Goal: Register for event/course

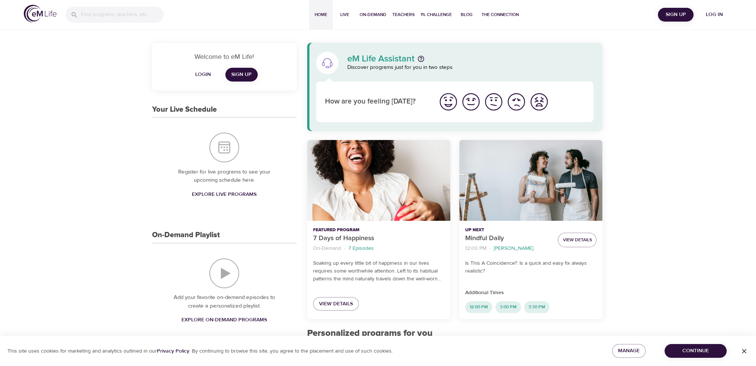
click at [696, 347] on span "Continue" at bounding box center [696, 350] width 50 height 9
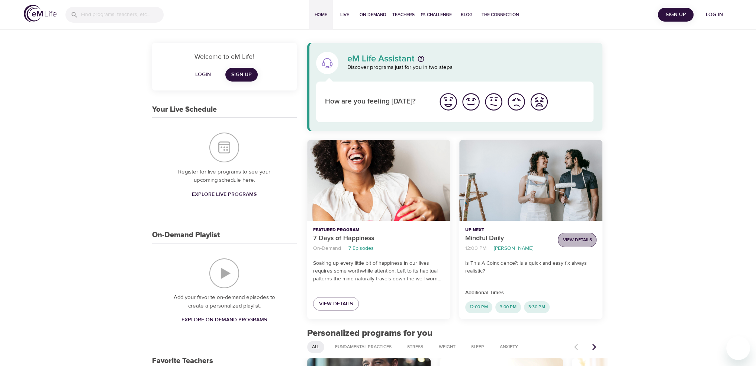
click at [580, 239] on span "View Details" at bounding box center [577, 240] width 29 height 8
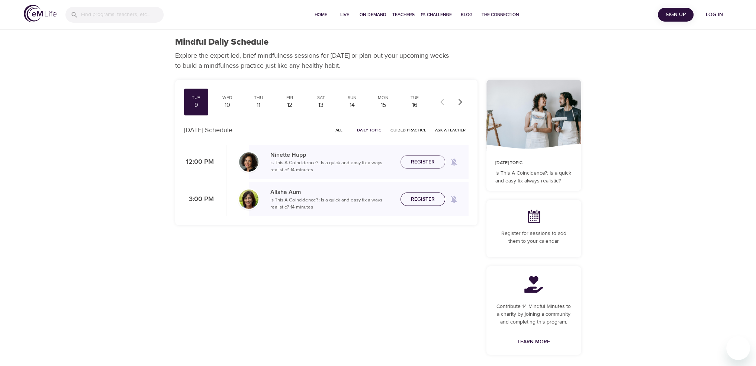
click at [437, 199] on span "Register" at bounding box center [423, 199] width 33 height 9
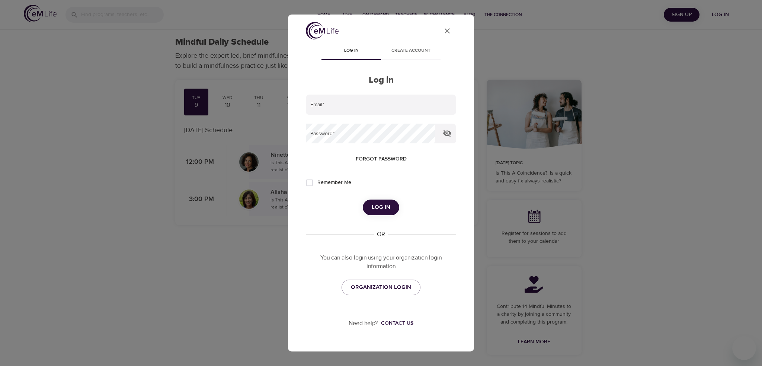
type input "briana@heardglobal.com"
click at [339, 183] on span "Remember Me" at bounding box center [334, 183] width 34 height 8
click at [317, 183] on input "Remember Me" at bounding box center [310, 183] width 16 height 16
checkbox input "true"
click at [384, 208] on span "Log in" at bounding box center [381, 207] width 19 height 10
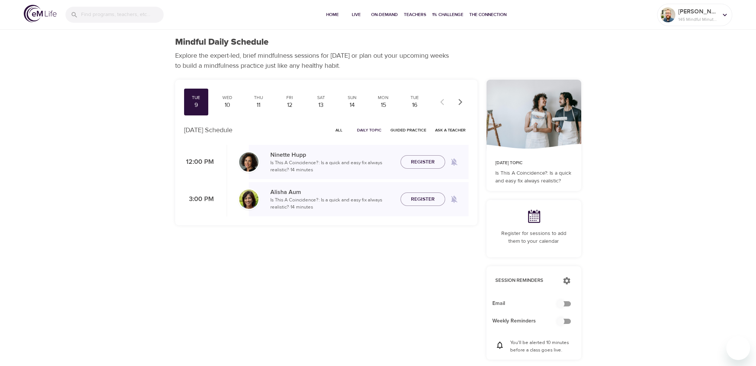
checkbox input "true"
click at [423, 201] on span "Register" at bounding box center [423, 199] width 24 height 9
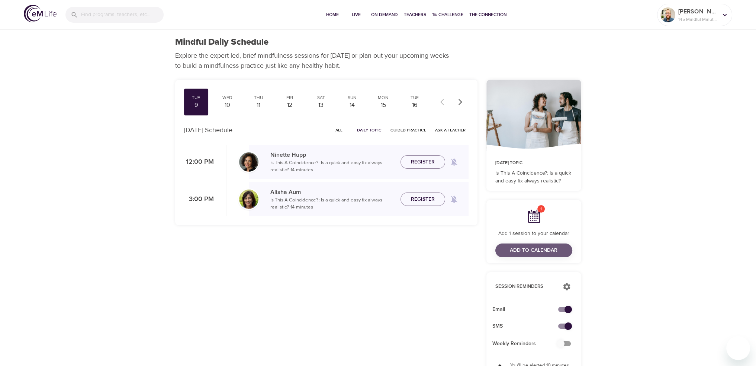
click at [548, 248] on span "Add to Calendar" at bounding box center [534, 250] width 48 height 9
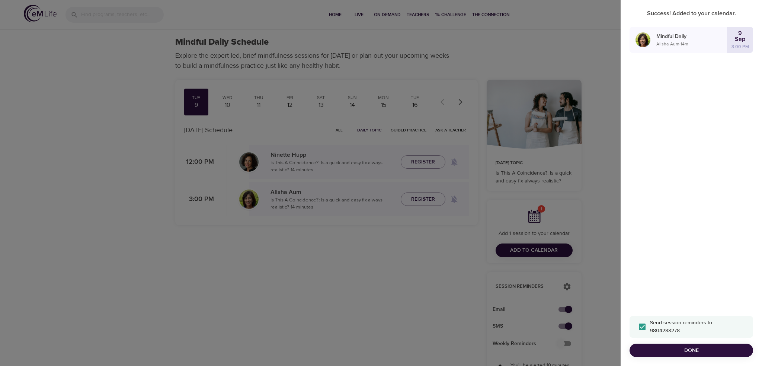
click at [221, 96] on div at bounding box center [381, 183] width 762 height 366
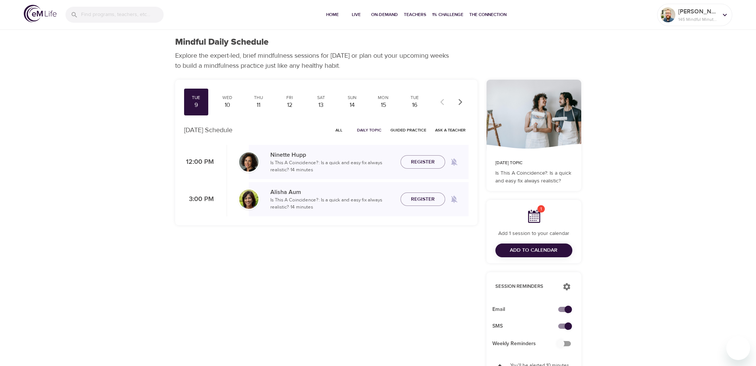
click at [230, 106] on div "10" at bounding box center [227, 105] width 19 height 9
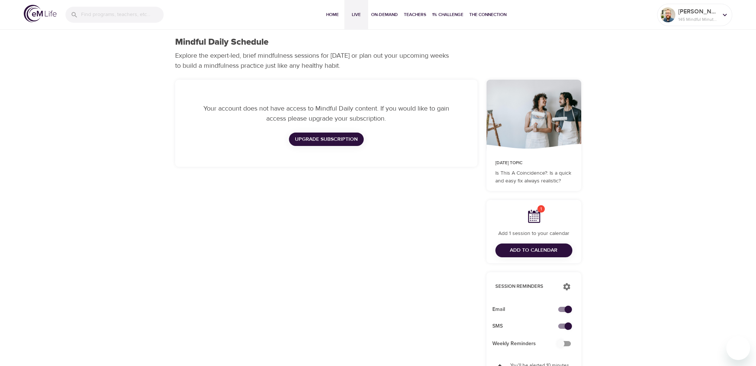
click at [360, 17] on span "Live" at bounding box center [356, 15] width 18 height 8
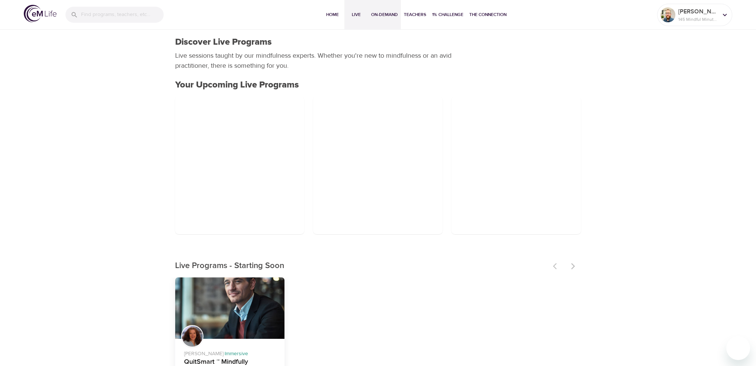
click at [388, 17] on span "On-Demand" at bounding box center [384, 15] width 27 height 8
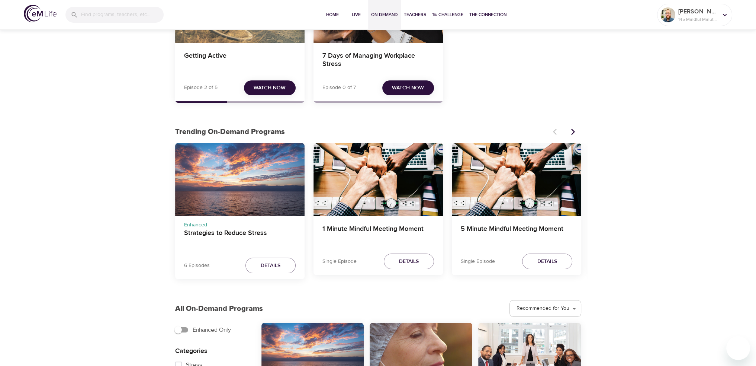
scroll to position [149, 0]
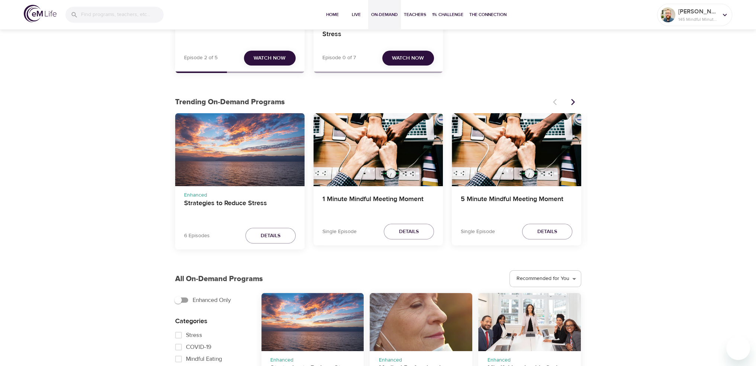
click at [277, 227] on div "6 Episodes Details" at bounding box center [239, 238] width 129 height 24
click at [278, 232] on span "Details" at bounding box center [271, 235] width 20 height 9
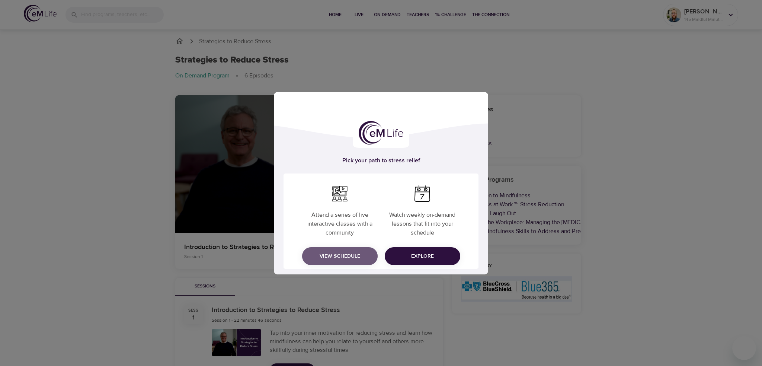
click at [356, 257] on span "View Schedule" at bounding box center [340, 255] width 64 height 9
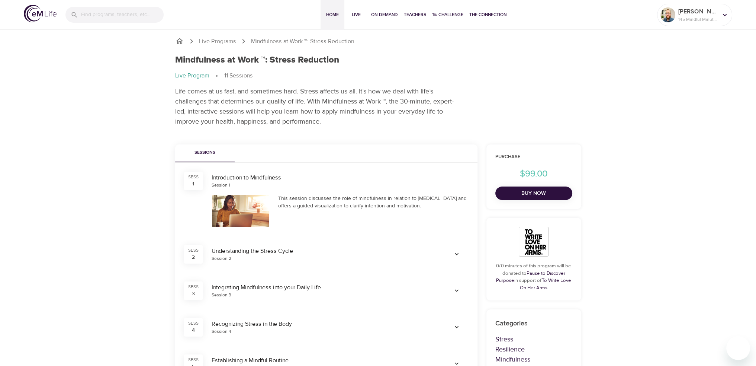
click at [333, 15] on span "Home" at bounding box center [333, 15] width 18 height 8
